Goal: Task Accomplishment & Management: Use online tool/utility

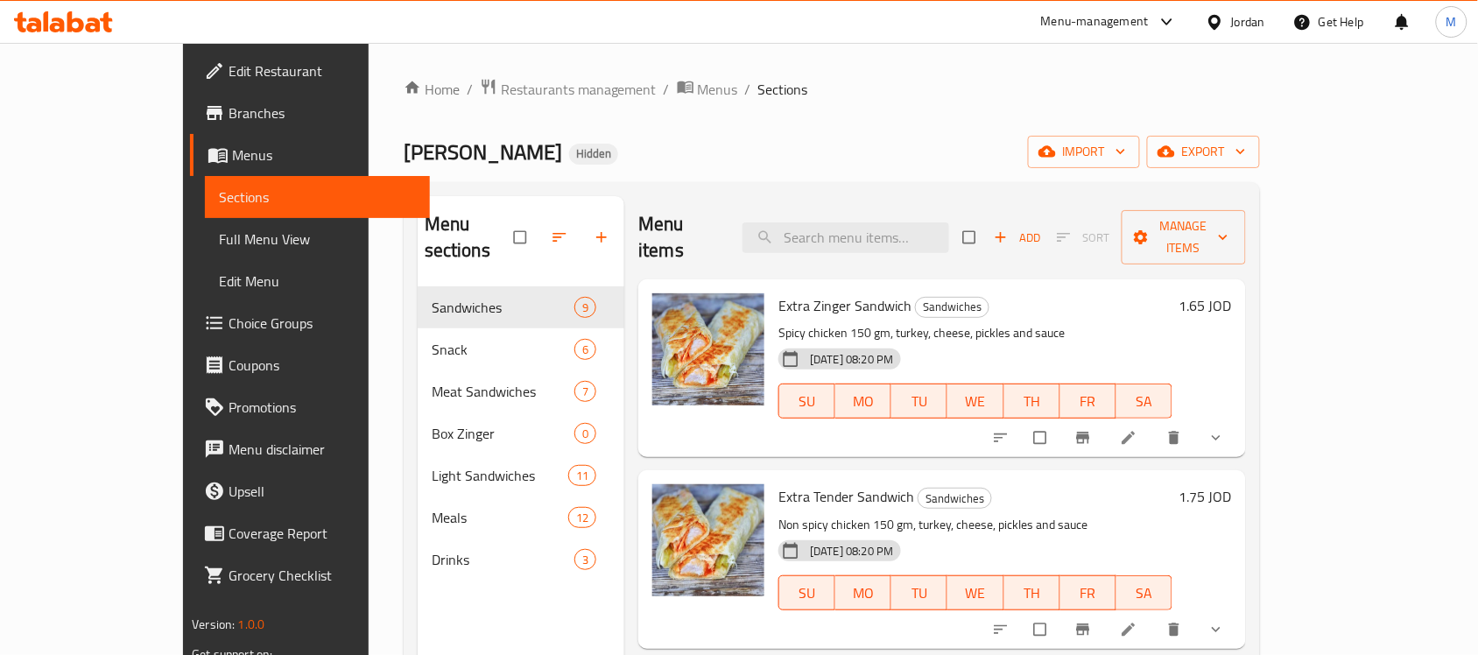
click at [1261, 20] on div "Jordan" at bounding box center [1248, 21] width 34 height 19
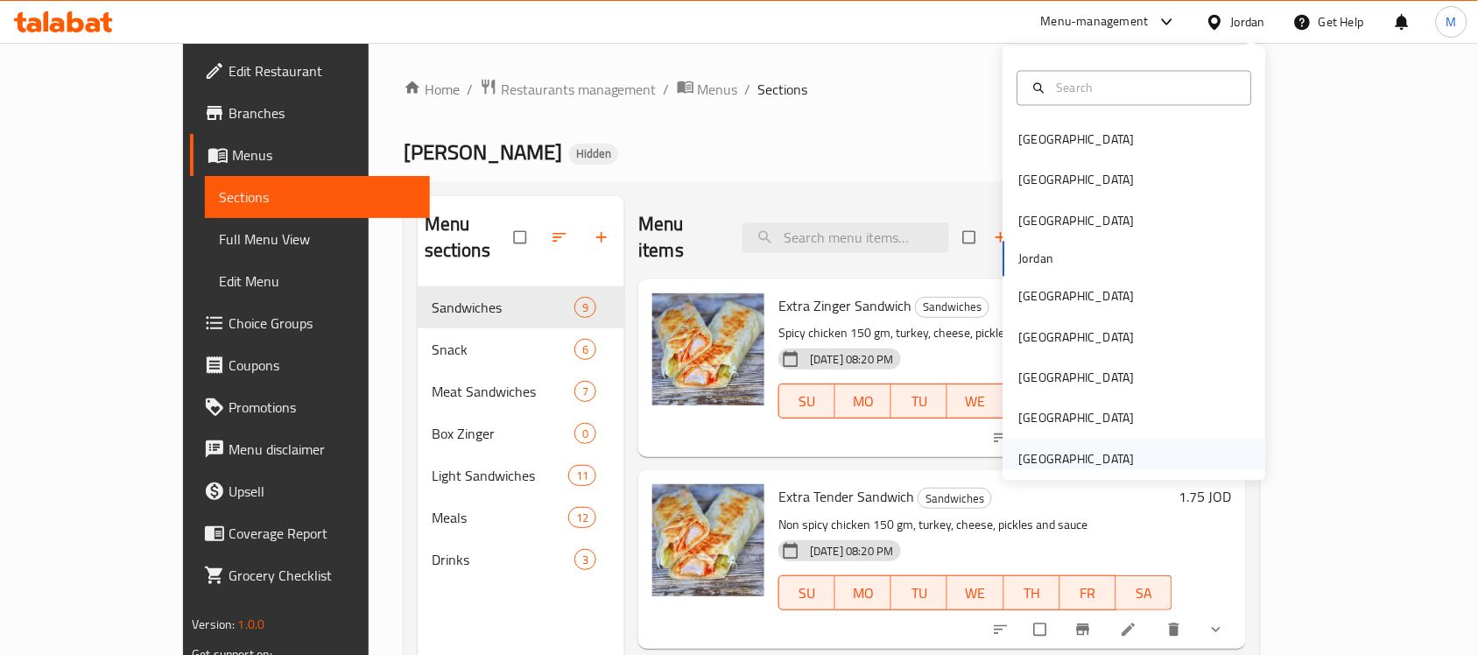
click at [1042, 457] on div "[GEOGRAPHIC_DATA]" at bounding box center [1077, 458] width 116 height 19
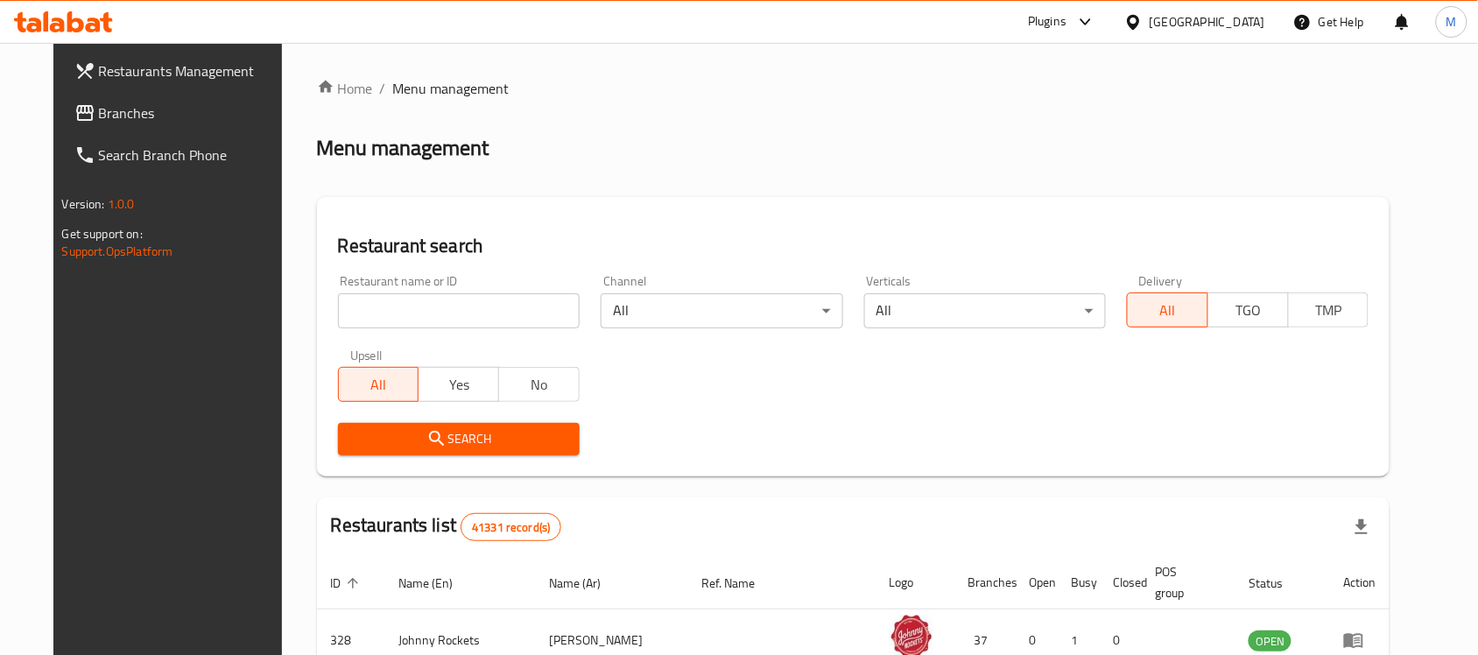
click at [123, 123] on link "Branches" at bounding box center [180, 113] width 240 height 42
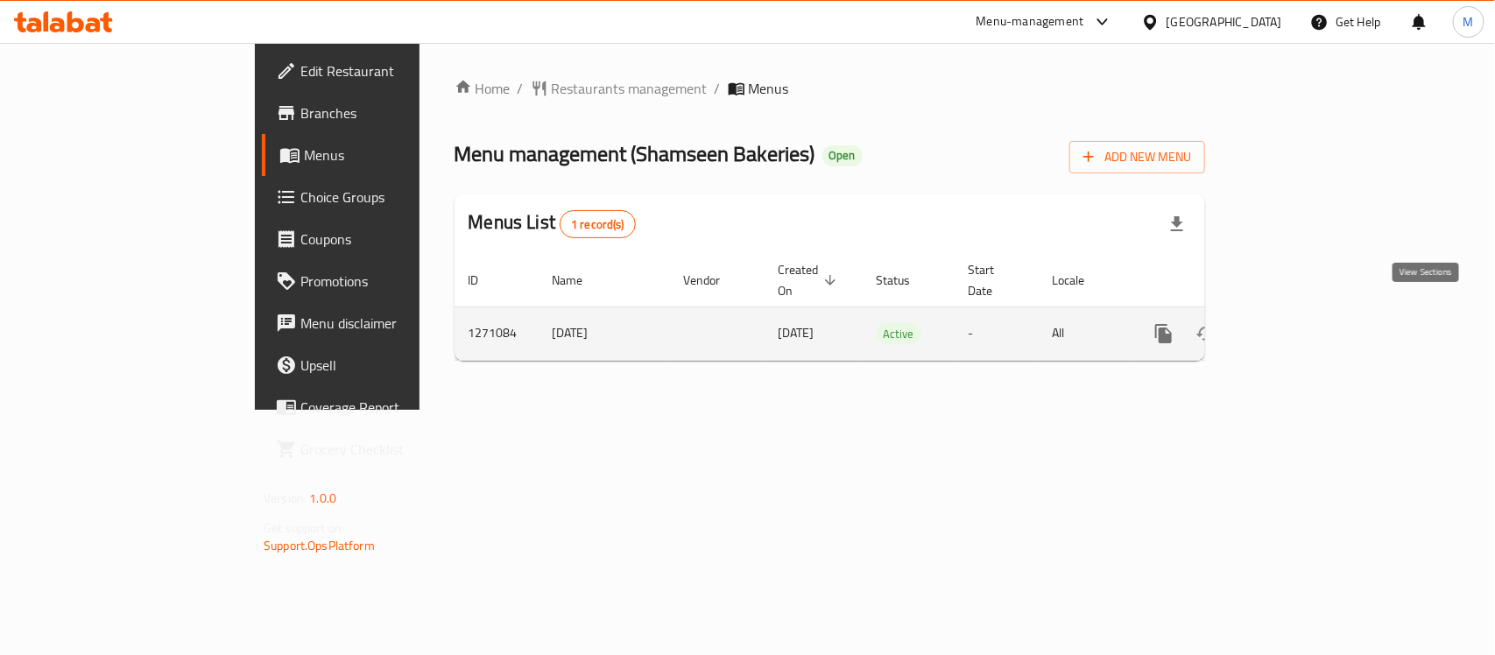
click at [1301, 323] on icon "enhanced table" at bounding box center [1290, 333] width 21 height 21
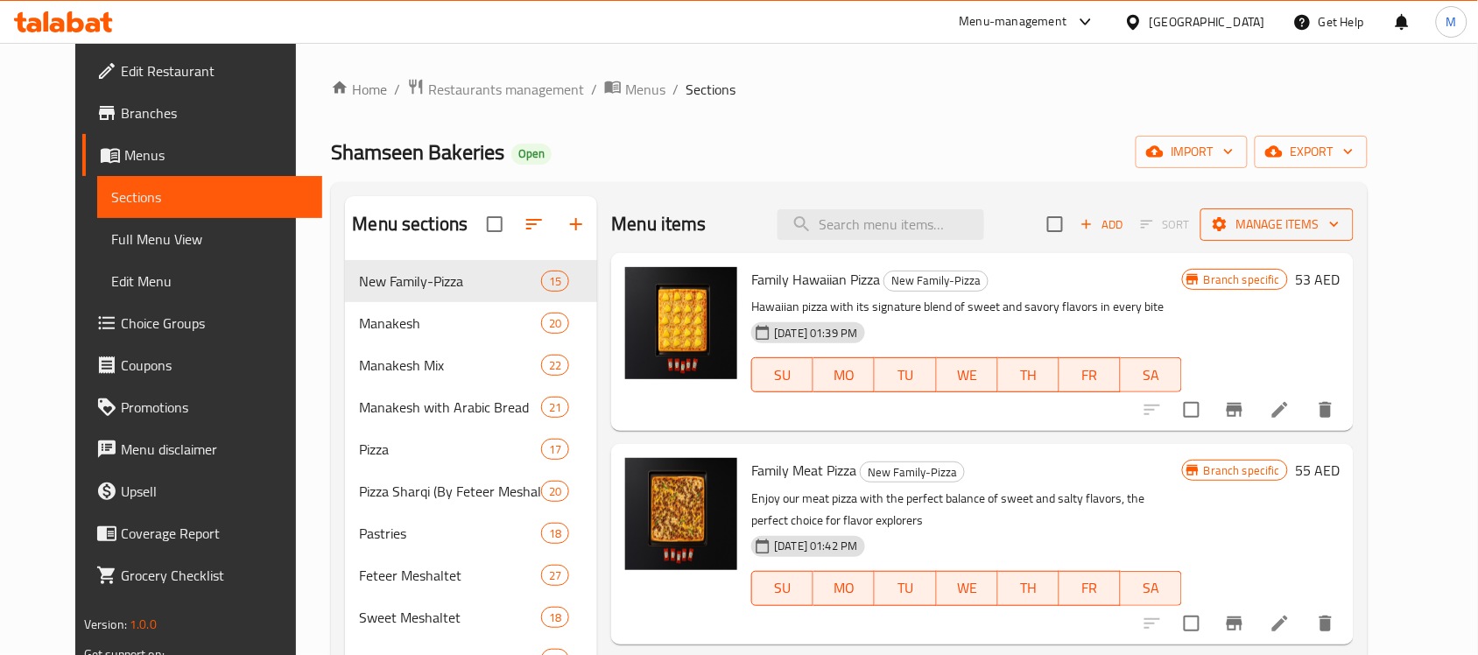
click at [1340, 223] on span "Manage items" at bounding box center [1277, 225] width 125 height 22
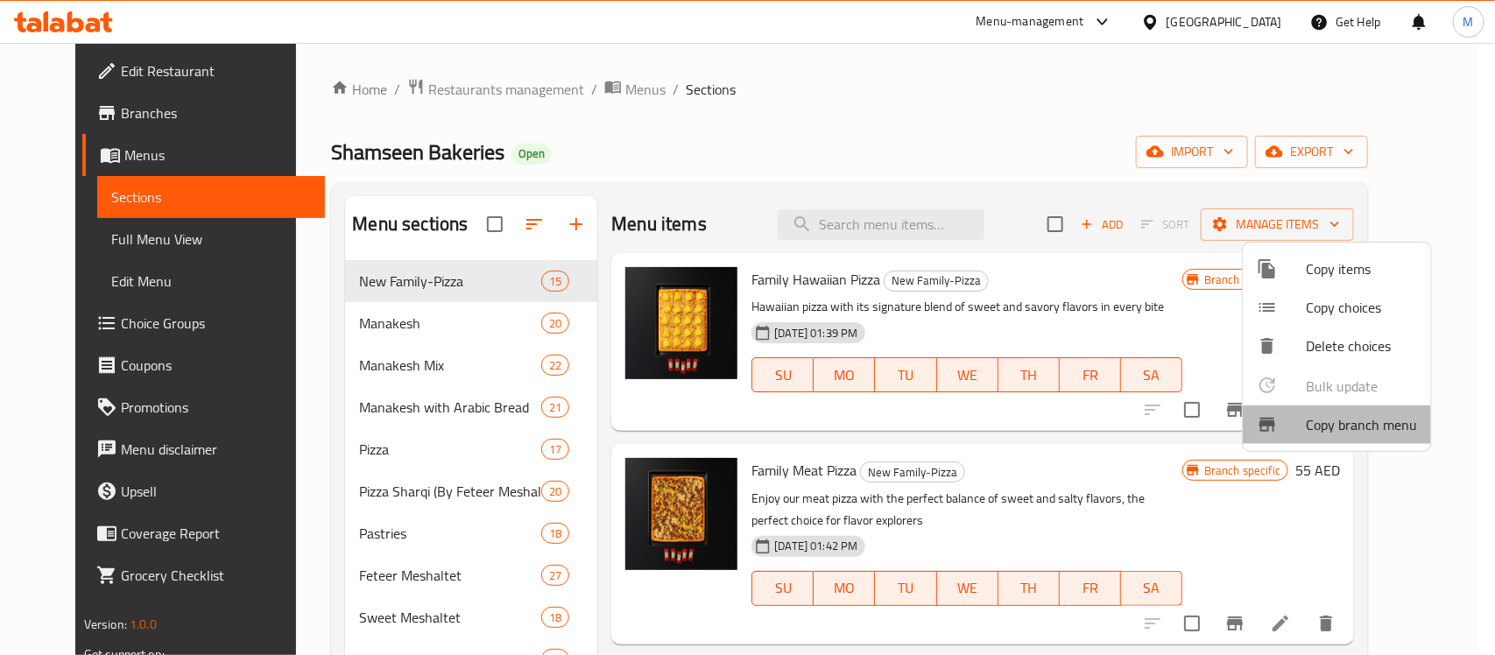
click at [1376, 434] on span "Copy branch menu" at bounding box center [1361, 424] width 111 height 21
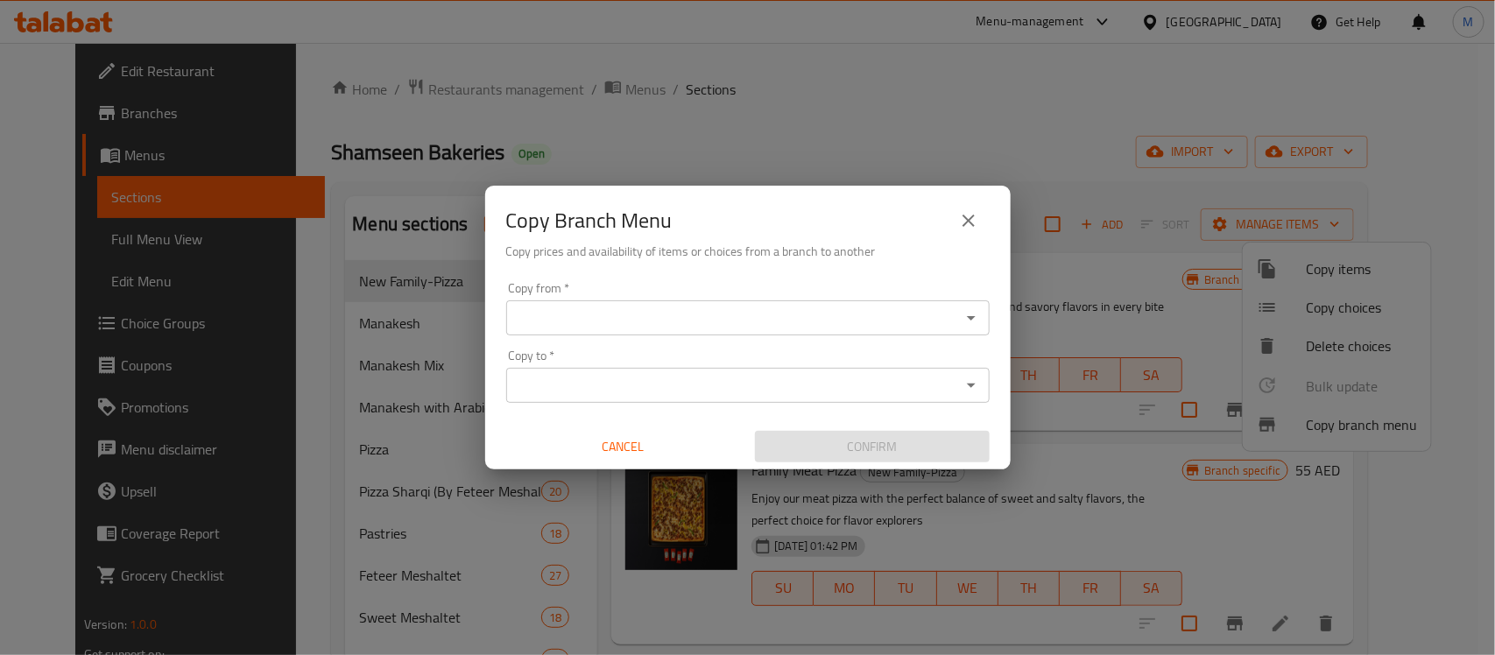
click at [829, 316] on input "Copy from   *" at bounding box center [733, 318] width 444 height 25
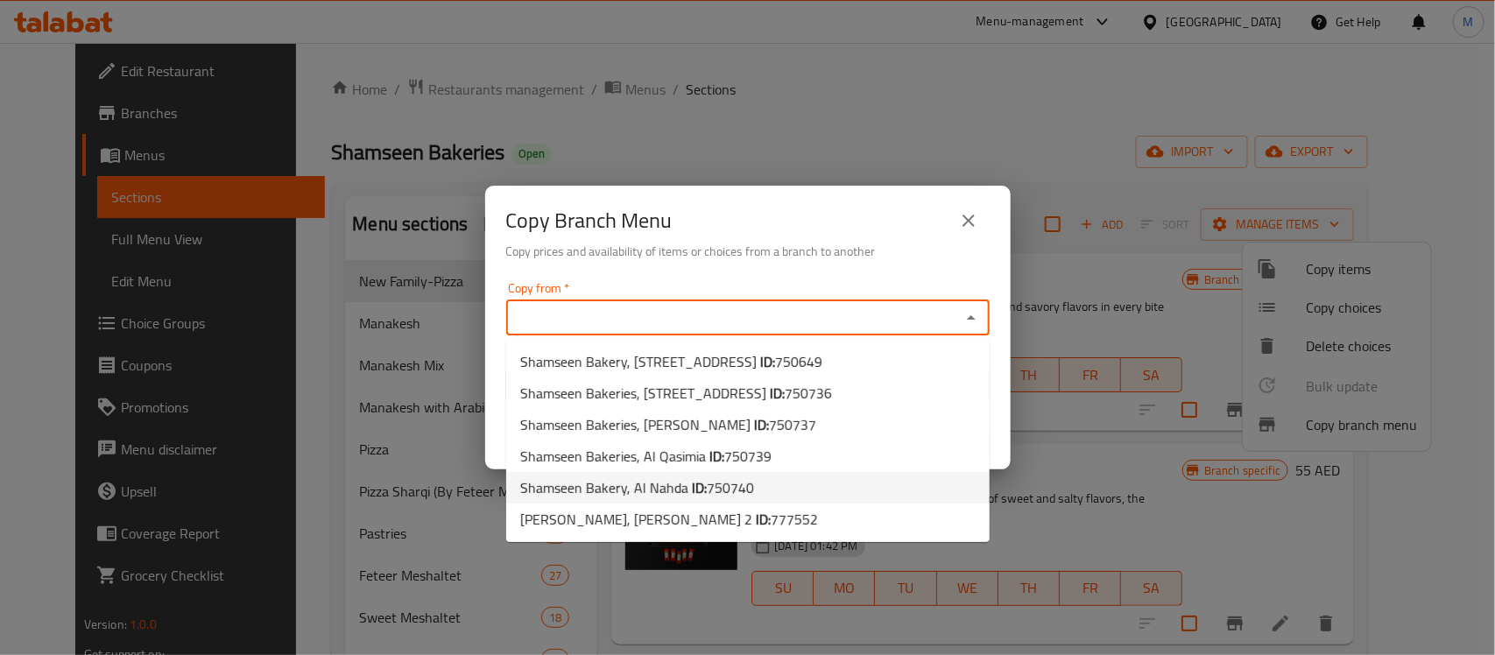
click at [765, 489] on li "Shamseen Bakery, Al Nahda ID: 750740" at bounding box center [747, 488] width 483 height 32
type input "Shamseen Bakery, Al Nahda"
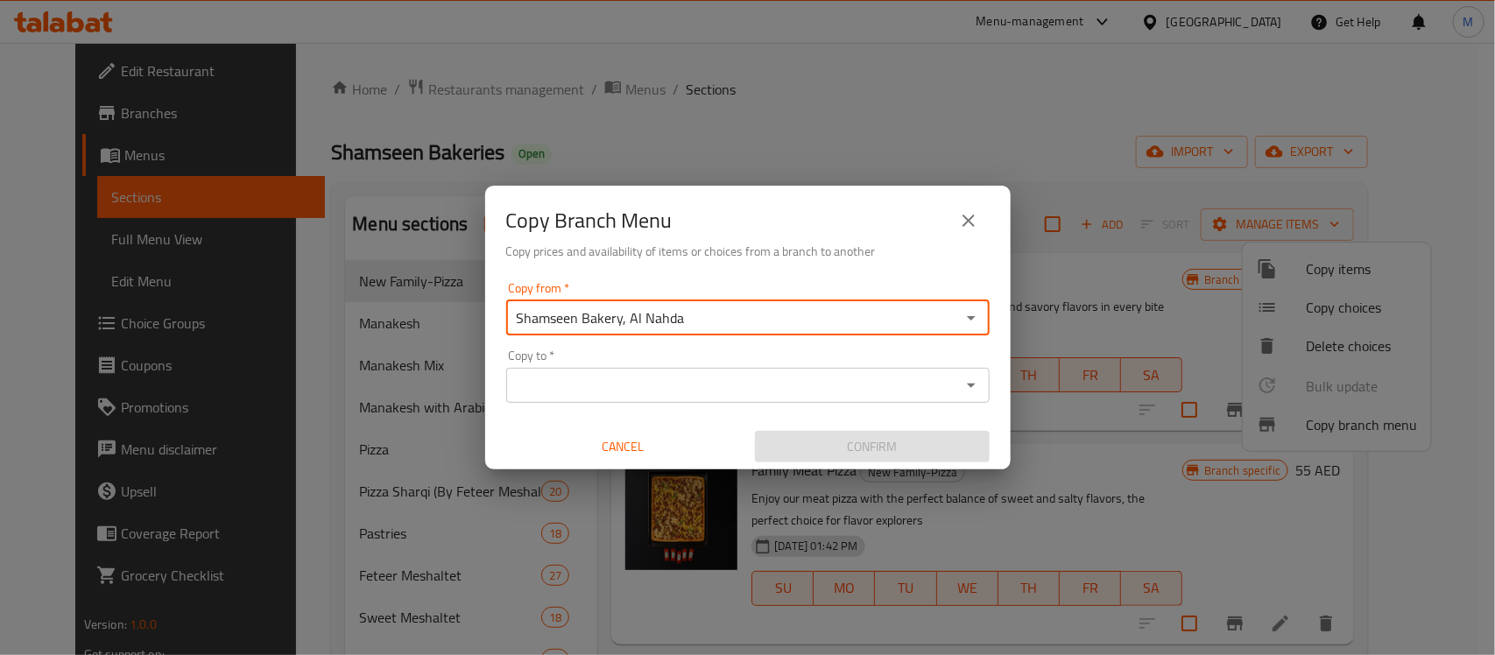
click at [733, 386] on input "Copy to   *" at bounding box center [733, 385] width 444 height 25
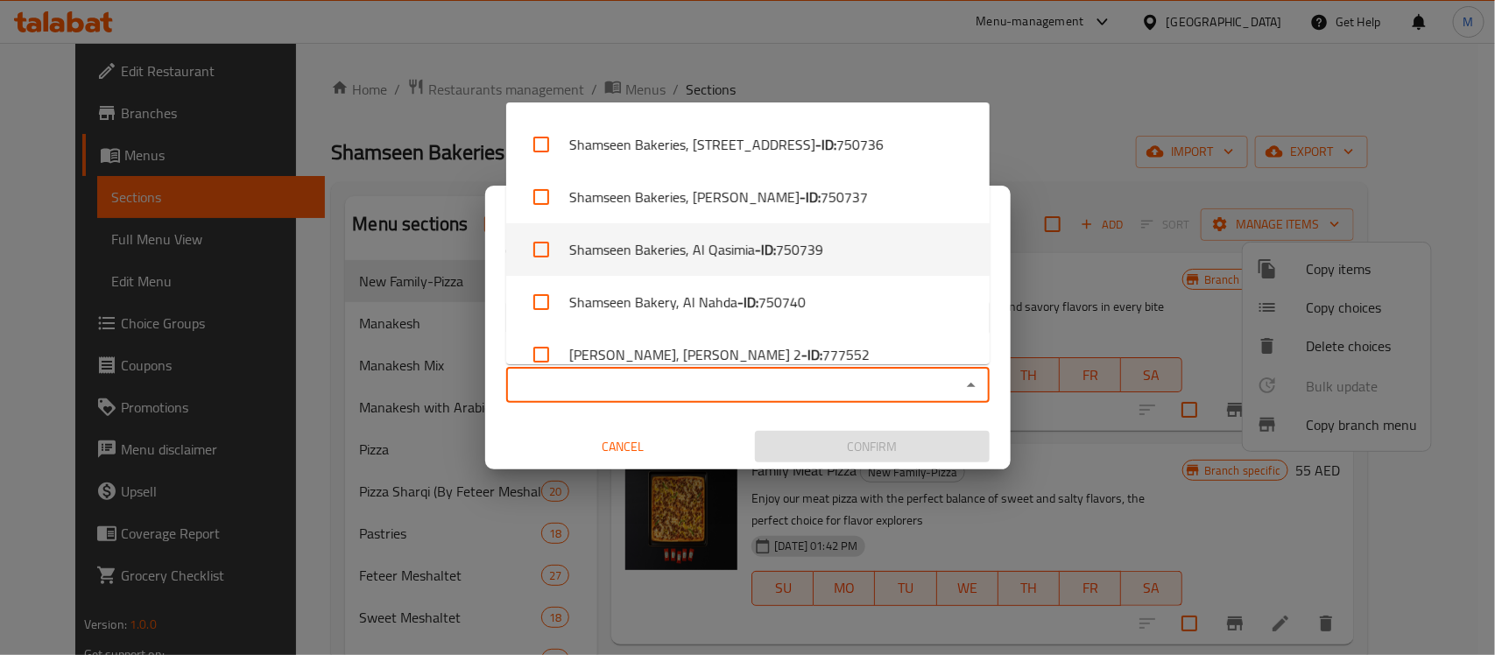
scroll to position [67, 0]
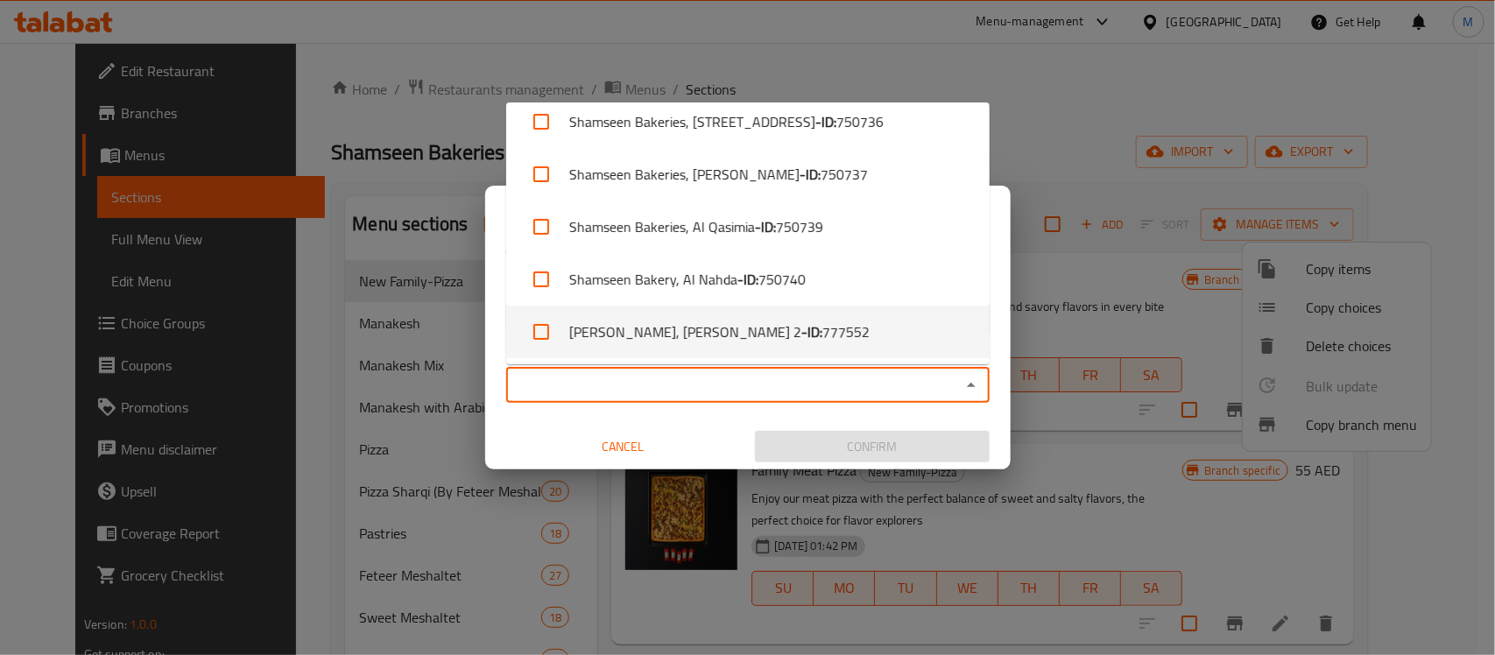
click at [801, 327] on b "- ID:" at bounding box center [811, 331] width 21 height 21
checkbox input "true"
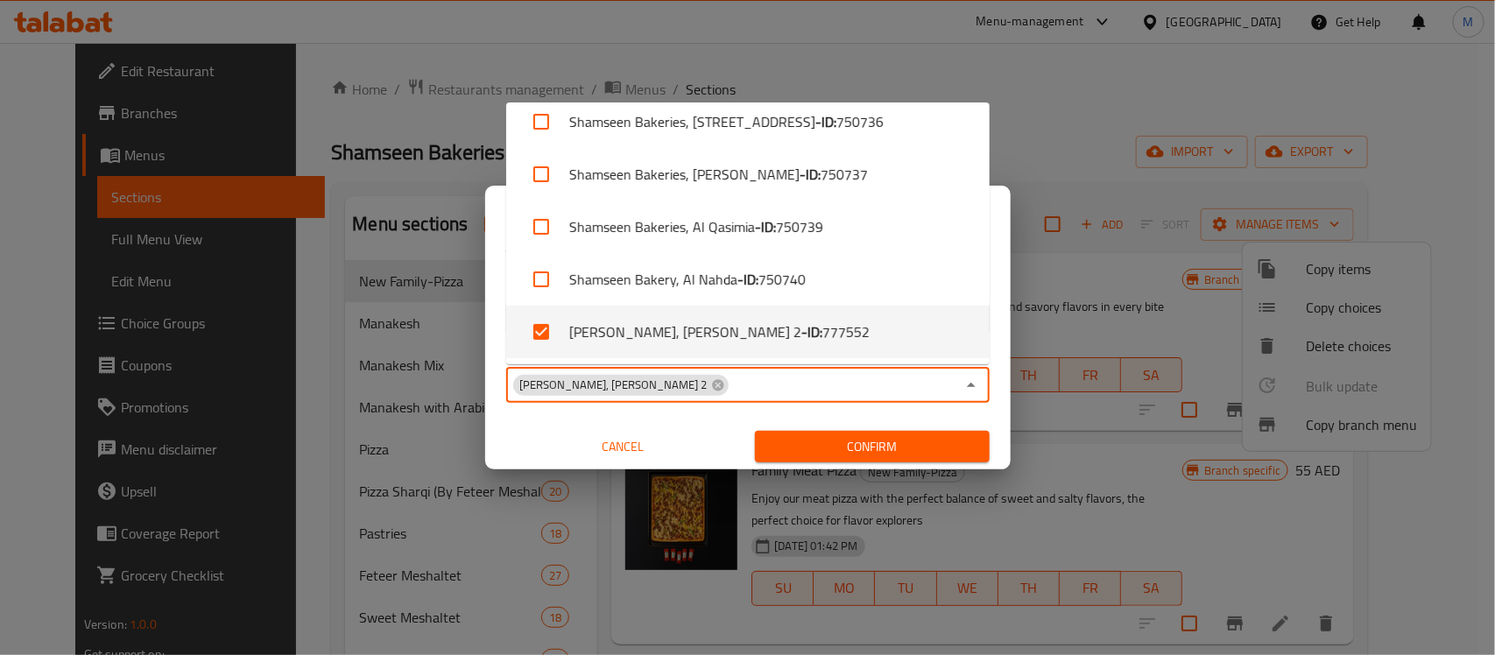
click at [721, 424] on div "Cancel" at bounding box center [623, 447] width 249 height 46
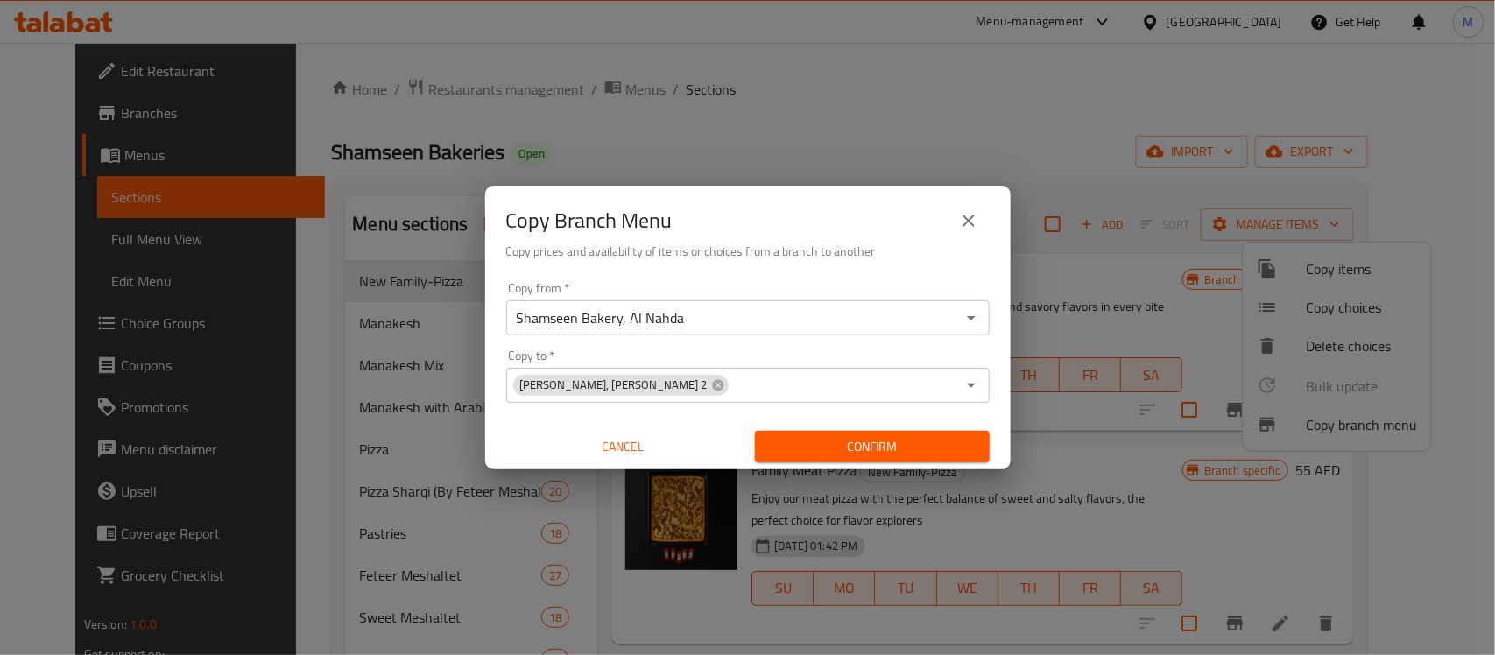
click at [858, 448] on span "Confirm" at bounding box center [872, 447] width 207 height 22
